Goal: Information Seeking & Learning: Find specific fact

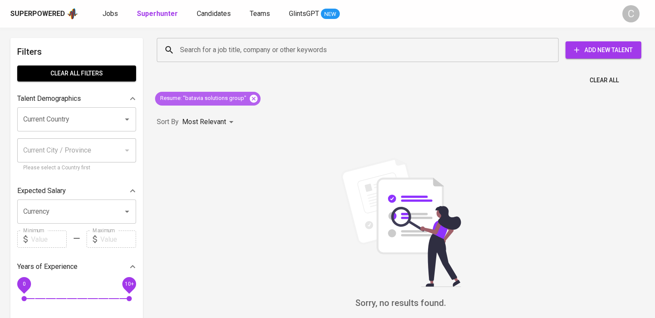
click at [253, 97] on icon at bounding box center [253, 98] width 9 height 9
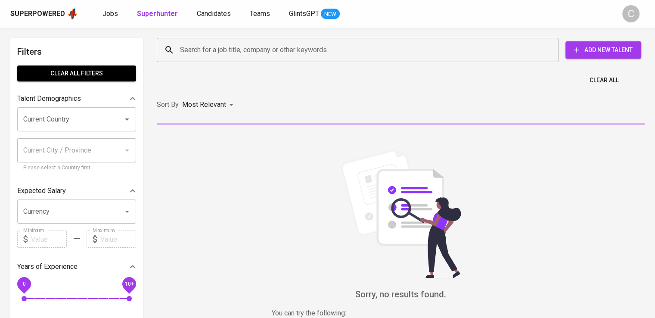
click at [217, 55] on input "Search for a job title, company or other keywords" at bounding box center [360, 50] width 364 height 16
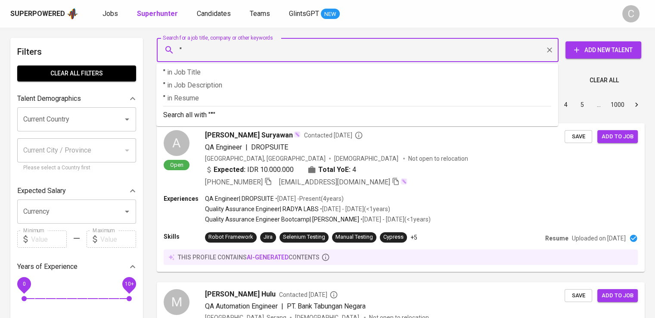
paste input "Adaro Water"
type input ""Adaro Water""
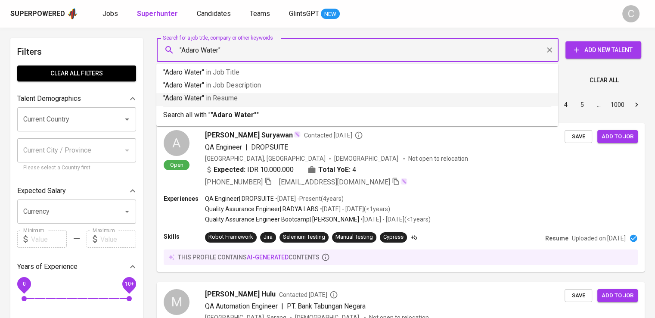
click at [228, 101] on span "in [GEOGRAPHIC_DATA]" at bounding box center [222, 98] width 32 height 8
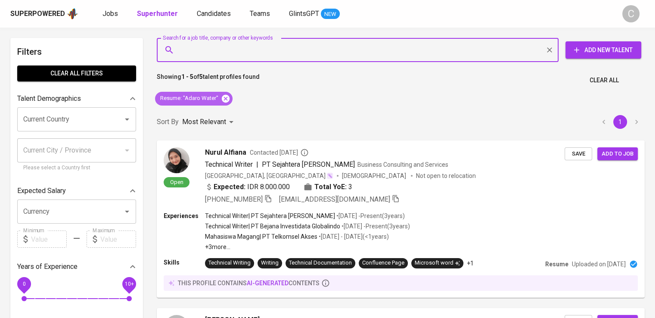
click at [224, 96] on icon at bounding box center [226, 98] width 8 height 8
click at [257, 48] on input "Search for a job title, company or other keywords" at bounding box center [360, 50] width 364 height 16
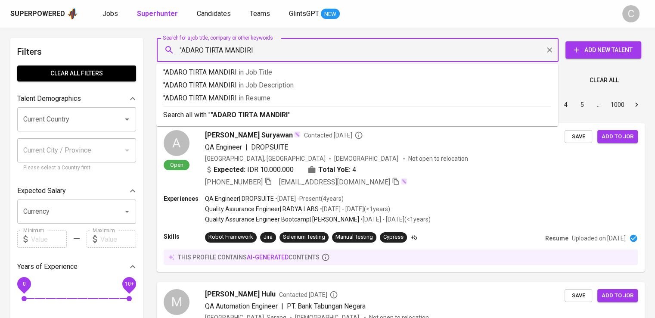
type input ""ADARO TIRTA MANDIRI""
click at [287, 99] on p ""ADARO TIRTA MANDIRI" in Resume" at bounding box center [357, 98] width 388 height 10
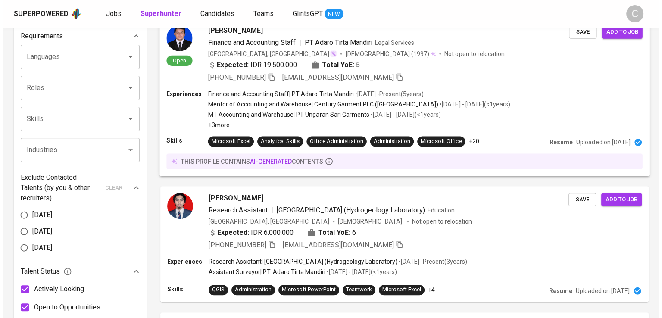
scroll to position [233, 0]
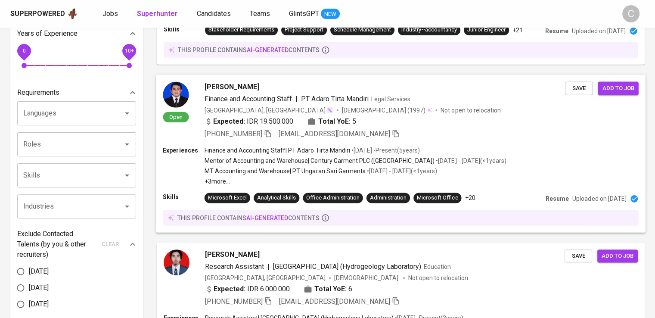
click at [354, 136] on span "[EMAIL_ADDRESS][DOMAIN_NAME]" at bounding box center [335, 133] width 112 height 8
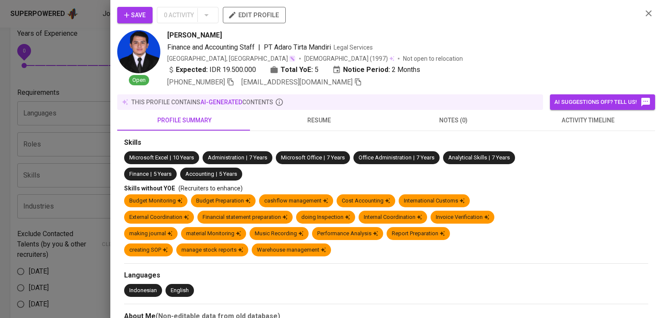
click at [560, 35] on div "[PERSON_NAME]" at bounding box center [401, 35] width 468 height 10
click at [230, 83] on icon "button" at bounding box center [231, 82] width 8 height 8
